Goal: Transaction & Acquisition: Obtain resource

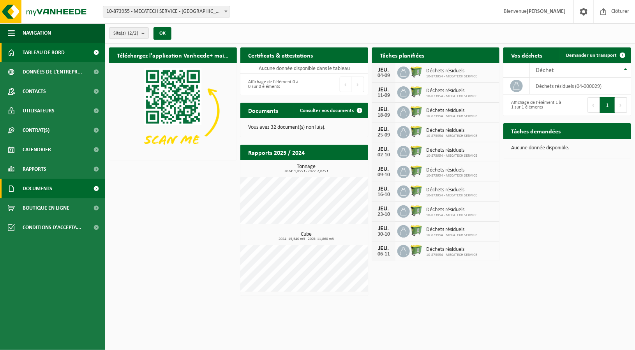
click at [42, 185] on span "Documents" at bounding box center [38, 188] width 30 height 19
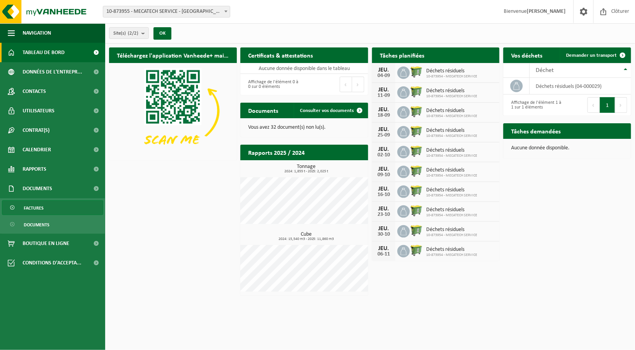
click at [37, 208] on span "Factures" at bounding box center [34, 208] width 20 height 15
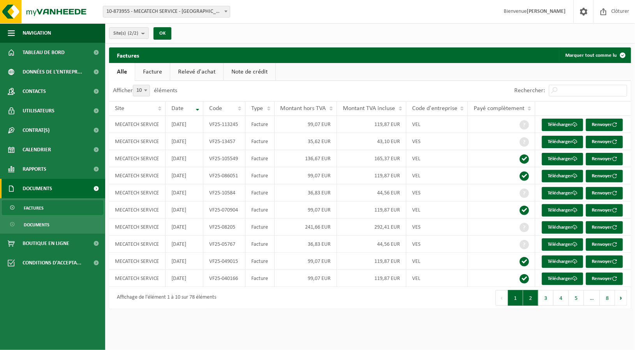
click at [536, 303] on button "2" at bounding box center [530, 298] width 15 height 16
click at [518, 302] on button "1" at bounding box center [515, 298] width 15 height 16
click at [522, 253] on td at bounding box center [501, 244] width 67 height 17
click at [553, 246] on link "Télécharger" at bounding box center [561, 245] width 41 height 12
click at [559, 227] on link "Télécharger" at bounding box center [561, 227] width 41 height 12
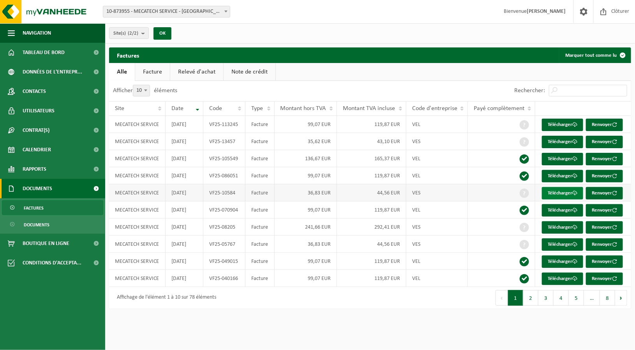
click at [563, 193] on link "Télécharger" at bounding box center [561, 193] width 41 height 12
click at [560, 140] on link "Télécharger" at bounding box center [561, 142] width 41 height 12
click at [560, 125] on link "Télécharger" at bounding box center [561, 125] width 41 height 12
click at [42, 128] on span "Contrat(s)" at bounding box center [36, 130] width 27 height 19
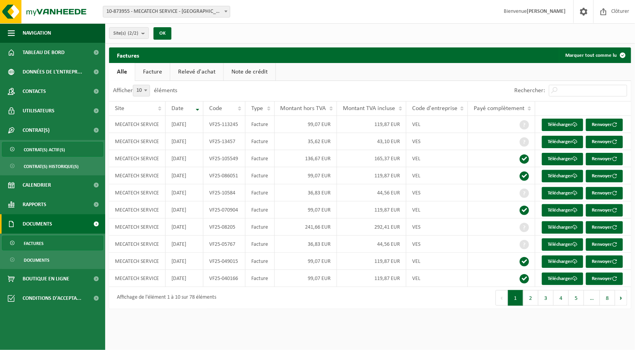
click at [41, 148] on span "Contrat(s) actif(s)" at bounding box center [44, 149] width 41 height 15
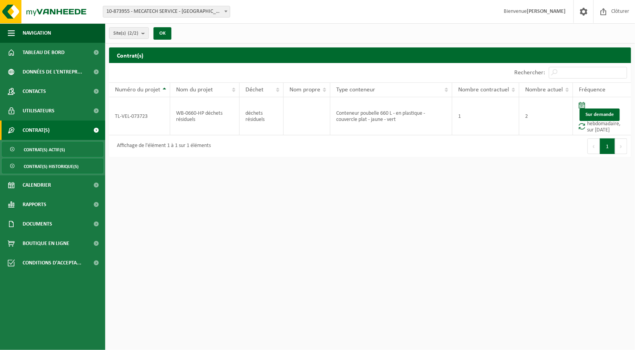
click at [45, 163] on span "Contrat(s) historique(s)" at bounding box center [51, 166] width 55 height 15
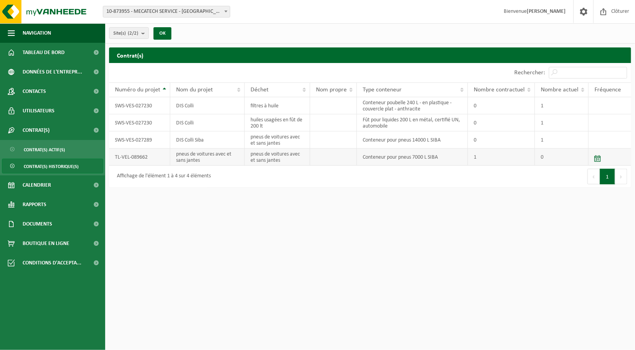
click at [598, 159] on span at bounding box center [597, 158] width 6 height 7
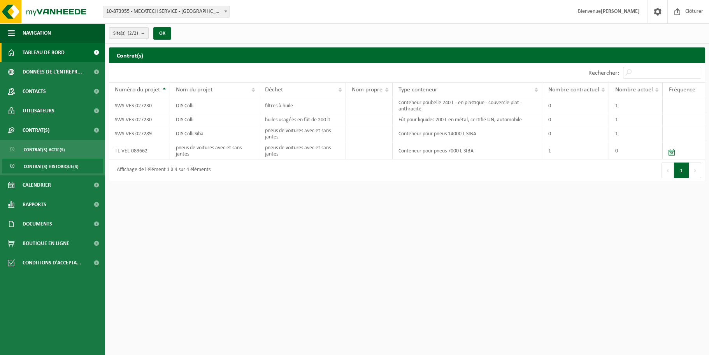
click at [54, 57] on span "Tableau de bord" at bounding box center [44, 52] width 42 height 19
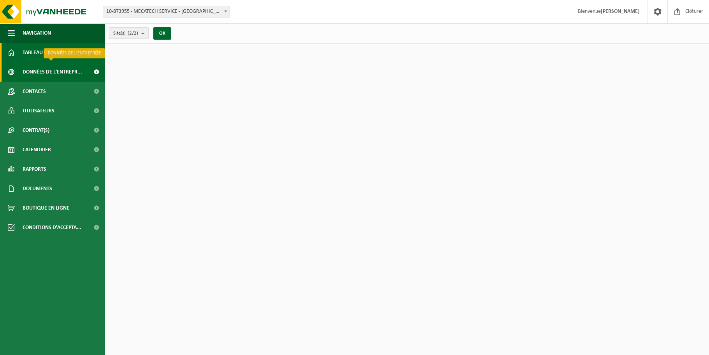
click at [47, 75] on span "Données de l'entrepr..." at bounding box center [53, 71] width 60 height 19
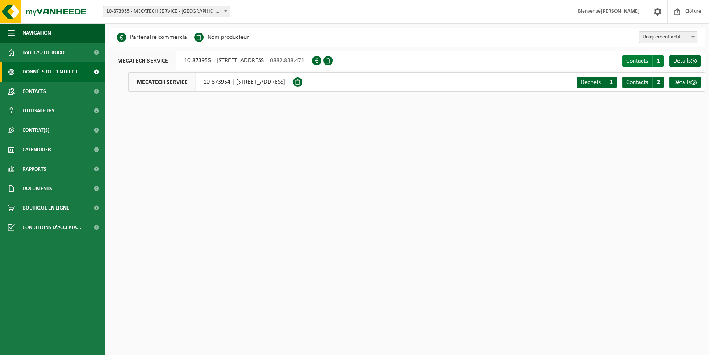
click at [629, 62] on span "Contacts" at bounding box center [637, 61] width 22 height 6
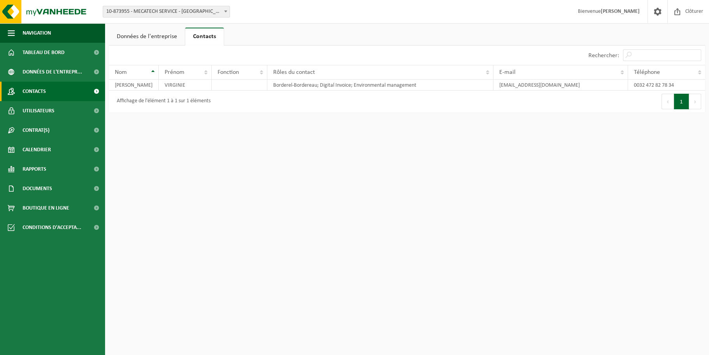
click at [36, 89] on span "Contacts" at bounding box center [34, 91] width 23 height 19
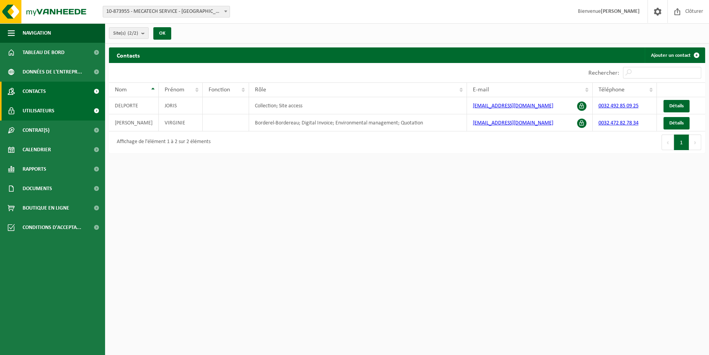
click at [36, 112] on span "Utilisateurs" at bounding box center [39, 110] width 32 height 19
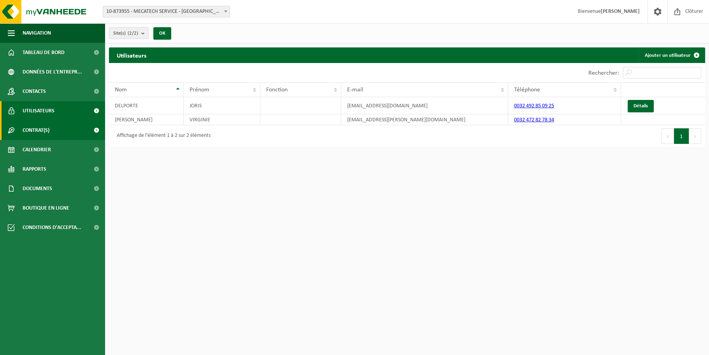
click at [36, 122] on span "Contrat(s)" at bounding box center [36, 130] width 27 height 19
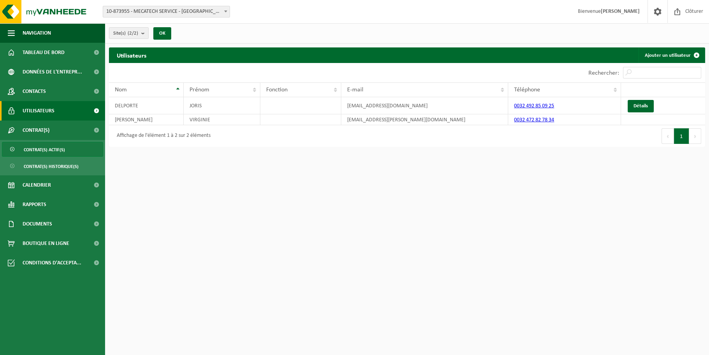
click at [38, 150] on span "Contrat(s) actif(s)" at bounding box center [44, 149] width 41 height 15
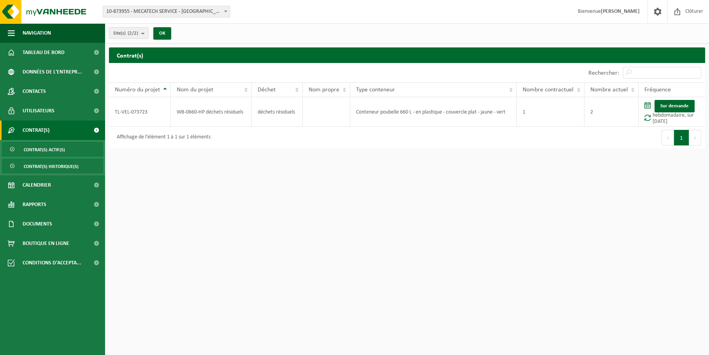
click at [38, 167] on span "Contrat(s) historique(s)" at bounding box center [51, 166] width 55 height 15
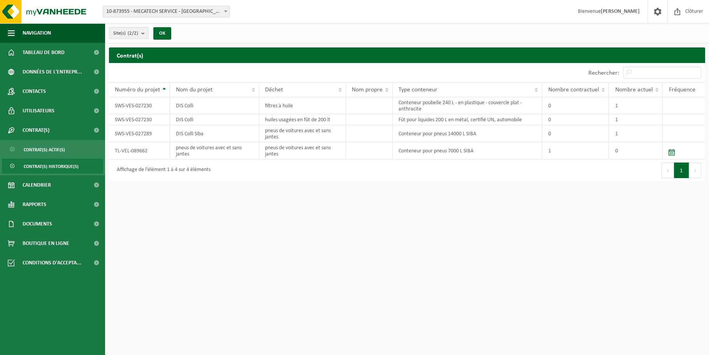
click at [14, 166] on span at bounding box center [13, 166] width 6 height 15
click at [56, 180] on link "Calendrier" at bounding box center [52, 185] width 105 height 19
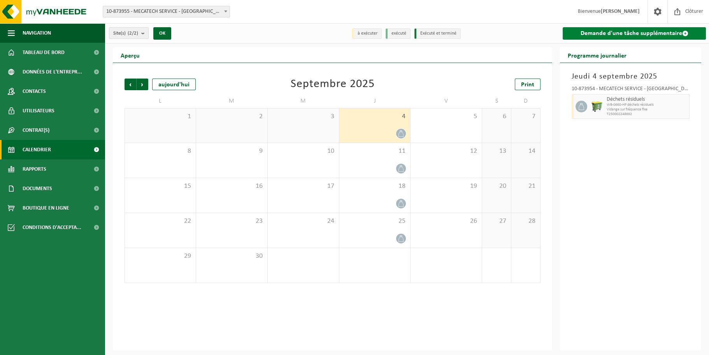
click at [633, 32] on link "Demande d'une tâche supplémentaire" at bounding box center [634, 33] width 143 height 12
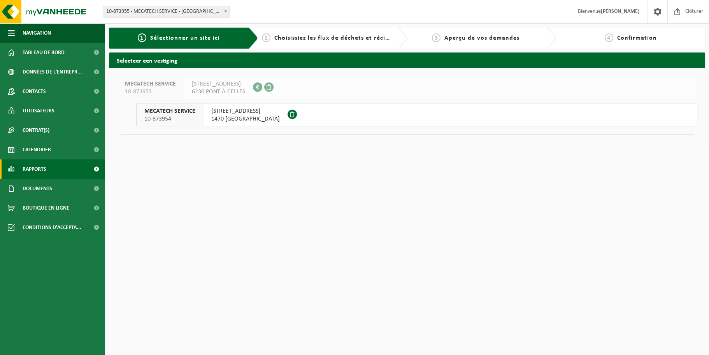
click at [26, 168] on span "Rapports" at bounding box center [35, 169] width 24 height 19
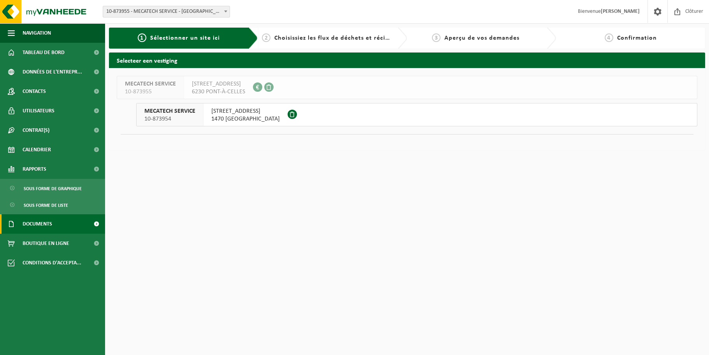
click at [39, 223] on span "Documents" at bounding box center [38, 223] width 30 height 19
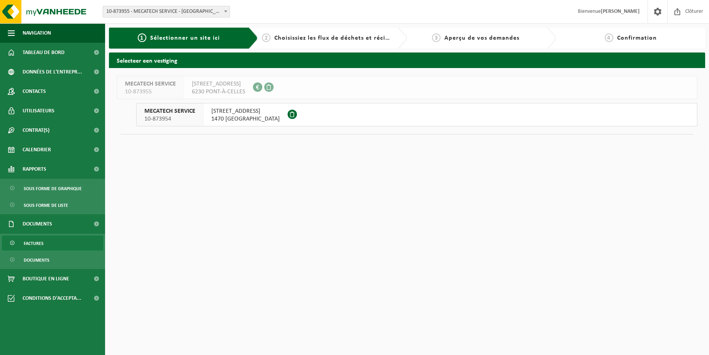
click at [33, 245] on span "Factures" at bounding box center [34, 243] width 20 height 15
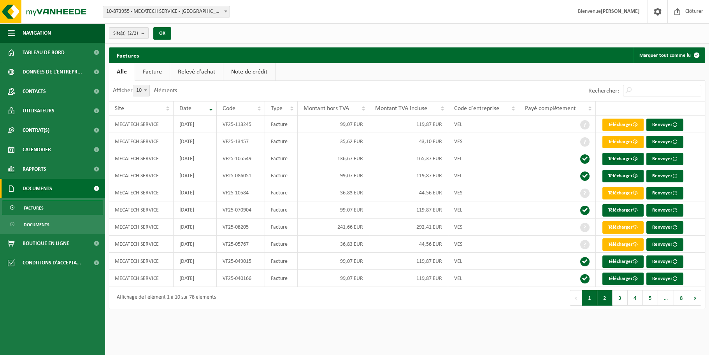
click at [599, 300] on button "2" at bounding box center [605, 298] width 15 height 16
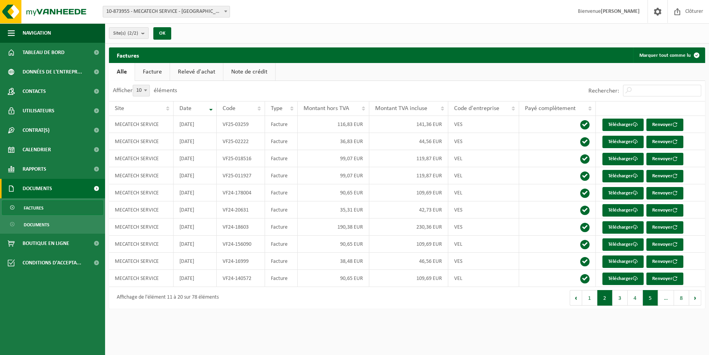
click at [648, 301] on button "5" at bounding box center [650, 298] width 15 height 16
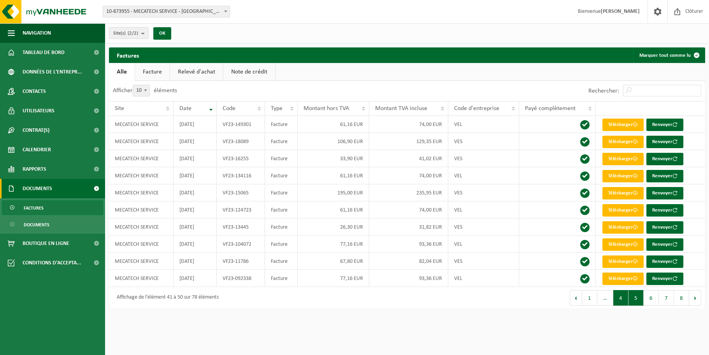
click at [623, 304] on button "4" at bounding box center [620, 298] width 15 height 16
click at [608, 305] on button "2" at bounding box center [605, 298] width 15 height 16
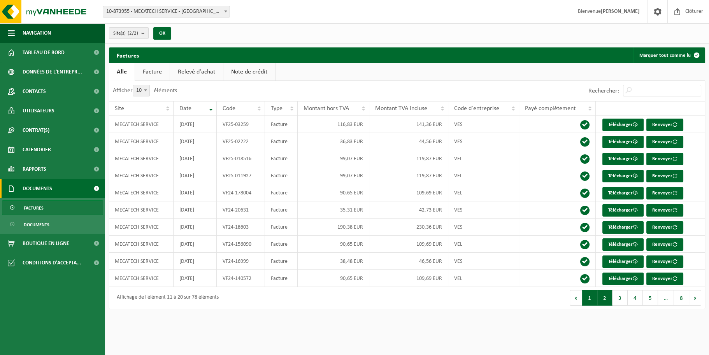
click at [588, 303] on button "1" at bounding box center [589, 298] width 15 height 16
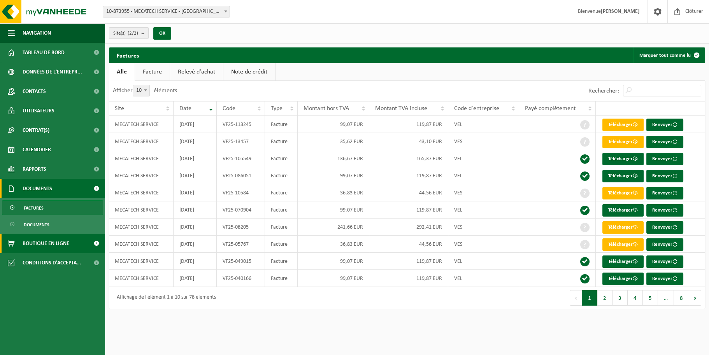
click at [39, 246] on span "Boutique en ligne" at bounding box center [46, 243] width 47 height 19
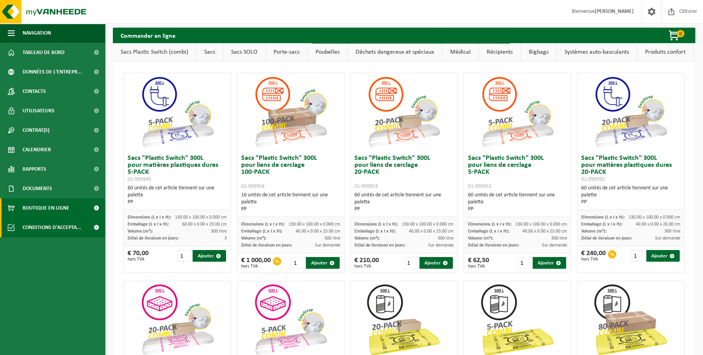
click at [41, 225] on span "Conditions d'accepta..." at bounding box center [52, 227] width 59 height 19
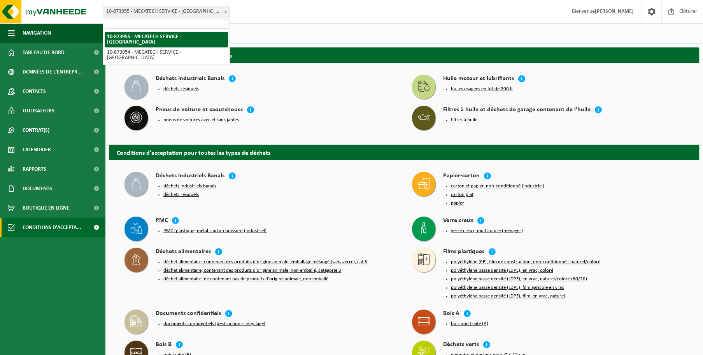
click at [203, 11] on span "10-873955 - MECATECH SERVICE - [GEOGRAPHIC_DATA]" at bounding box center [166, 11] width 127 height 11
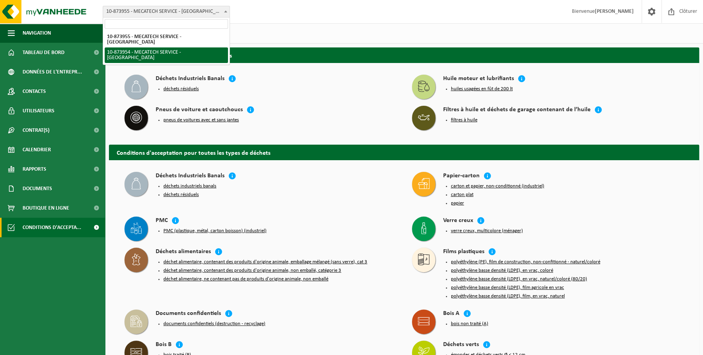
select select "106801"
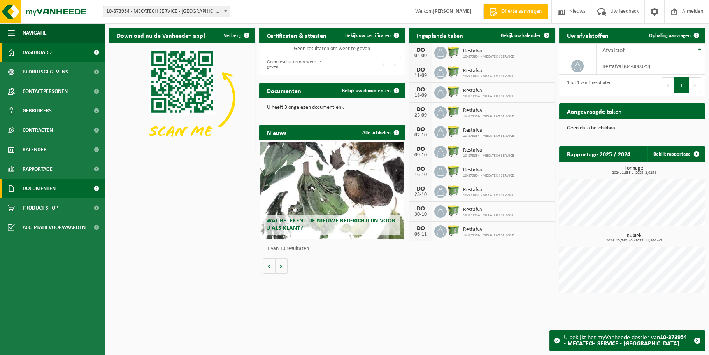
click at [43, 189] on span "Documenten" at bounding box center [39, 188] width 33 height 19
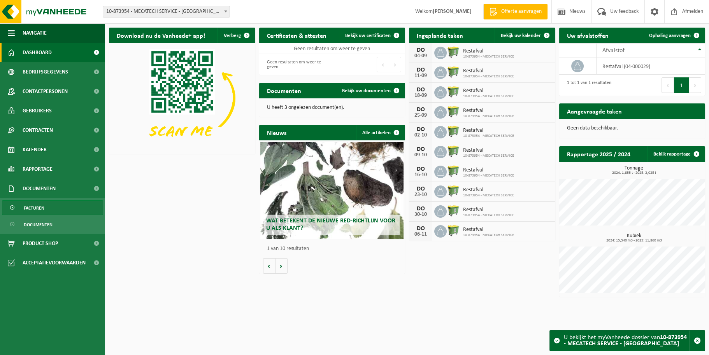
click at [45, 209] on link "Facturen" at bounding box center [52, 207] width 101 height 15
